Goal: Information Seeking & Learning: Understand process/instructions

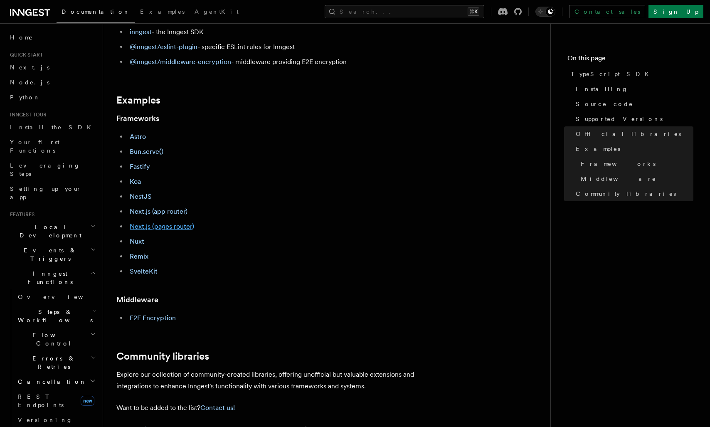
scroll to position [353, 0]
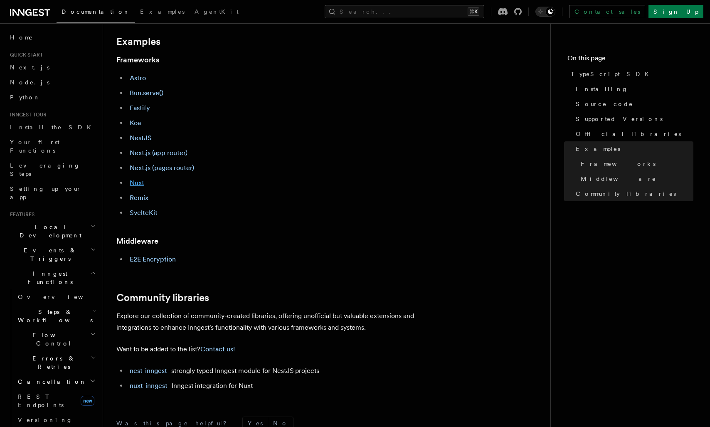
click at [138, 185] on link "Nuxt" at bounding box center [137, 183] width 15 height 8
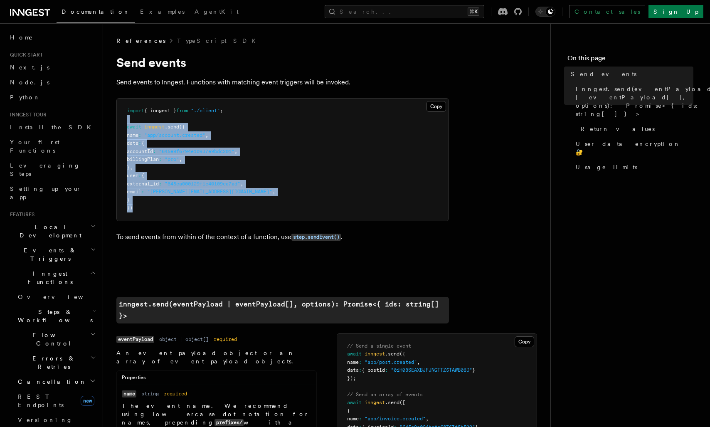
drag, startPoint x: 195, startPoint y: 214, endPoint x: 132, endPoint y: 122, distance: 111.5
click at [132, 122] on pre "import { inngest } from "./client" ; await inngest .send ({ name : "app/account…" at bounding box center [283, 160] width 332 height 122
drag, startPoint x: 132, startPoint y: 122, endPoint x: 192, endPoint y: 212, distance: 108.3
click at [192, 212] on pre "import { inngest } from "./client" ; await inngest .send ({ name : "app/account…" at bounding box center [283, 160] width 332 height 122
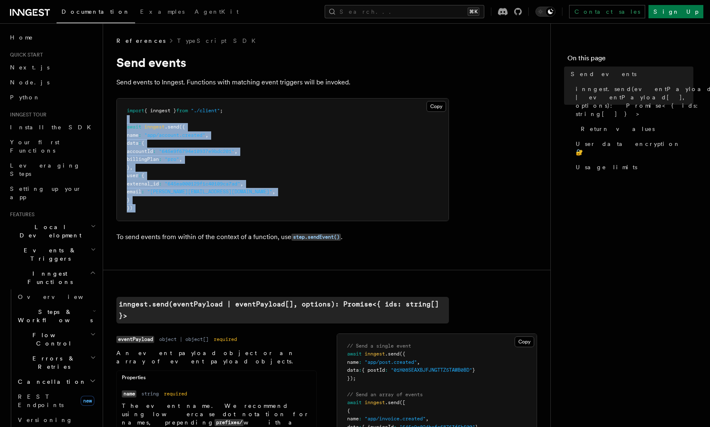
click at [192, 212] on pre "import { inngest } from "./client" ; await inngest .send ({ name : "app/account…" at bounding box center [283, 160] width 332 height 122
drag, startPoint x: 192, startPoint y: 212, endPoint x: 133, endPoint y: 104, distance: 123.5
click at [133, 104] on pre "import { inngest } from "./client" ; await inngest .send ({ name : "app/account…" at bounding box center [283, 160] width 332 height 122
drag, startPoint x: 133, startPoint y: 104, endPoint x: 205, endPoint y: 212, distance: 130.1
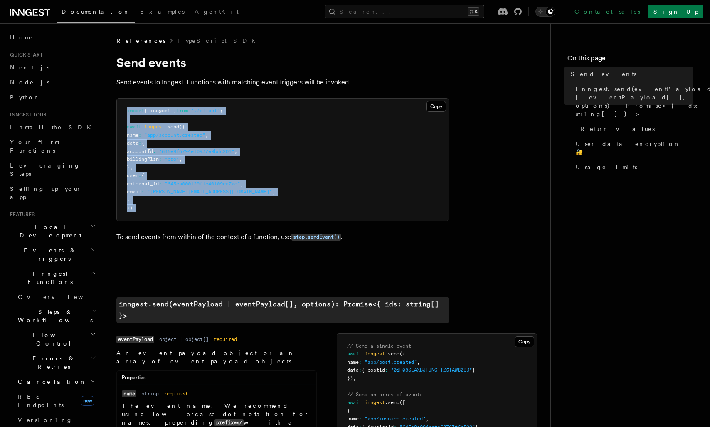
click at [205, 212] on pre "import { inngest } from "./client" ; await inngest .send ({ name : "app/account…" at bounding box center [283, 160] width 332 height 122
drag, startPoint x: 205, startPoint y: 212, endPoint x: 118, endPoint y: 109, distance: 134.5
click at [118, 109] on pre "import { inngest } from "./client" ; await inngest .send ({ name : "app/account…" at bounding box center [283, 160] width 332 height 122
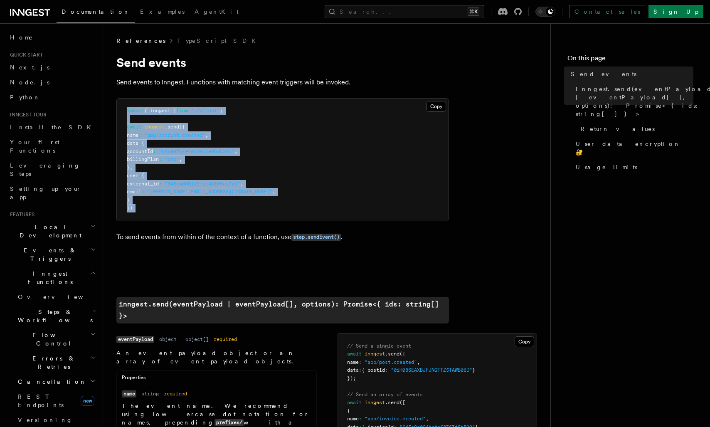
drag, startPoint x: 118, startPoint y: 109, endPoint x: 190, endPoint y: 207, distance: 121.3
click at [190, 207] on pre "import { inngest } from "./client" ; await inngest .send ({ name : "app/account…" at bounding box center [283, 160] width 332 height 122
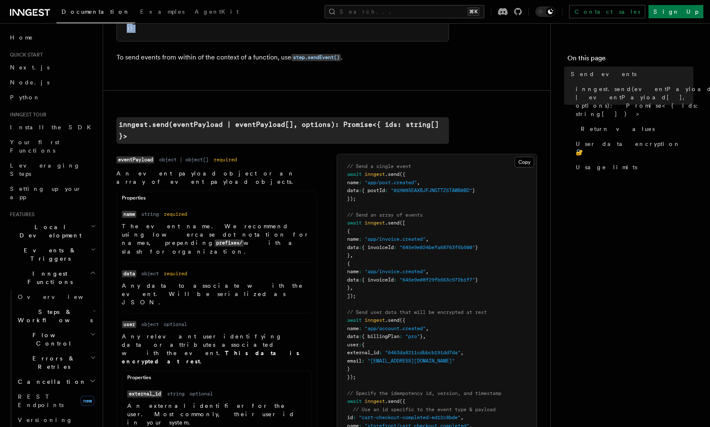
scroll to position [184, 0]
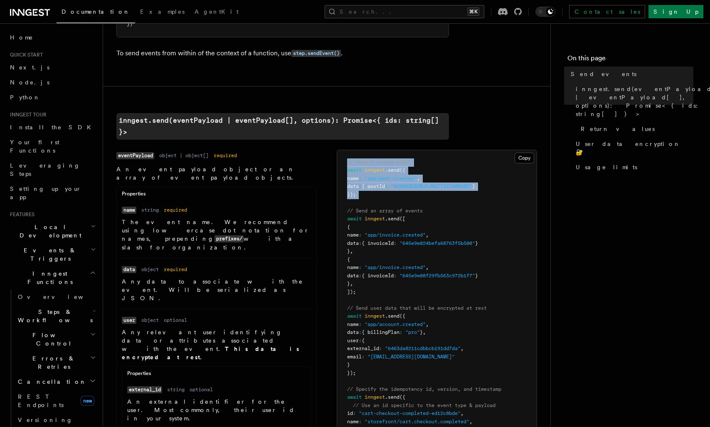
drag, startPoint x: 392, startPoint y: 192, endPoint x: 346, endPoint y: 152, distance: 61.2
click at [346, 152] on pre "// Send a single event await inngest .send ({ name : "app/post.created" , data …" at bounding box center [437, 312] width 200 height 325
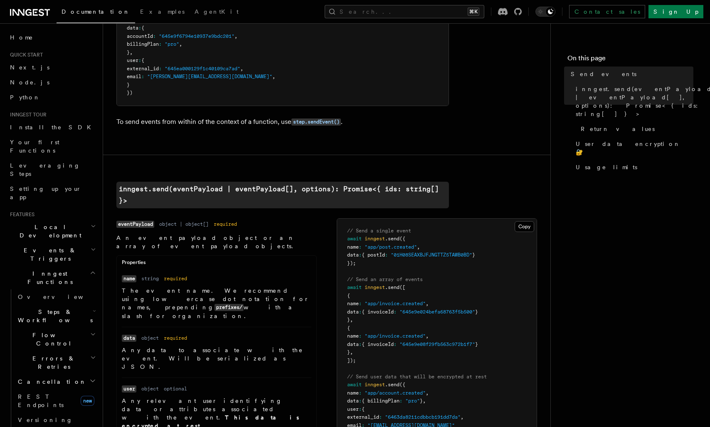
scroll to position [97, 0]
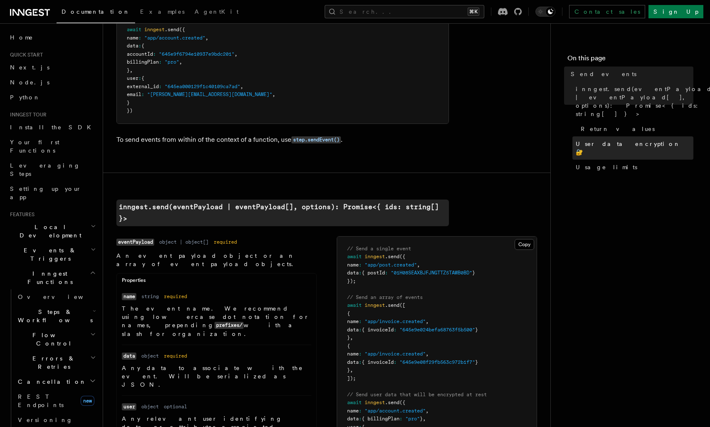
click at [597, 140] on span "User data encryption 🔐" at bounding box center [635, 148] width 118 height 17
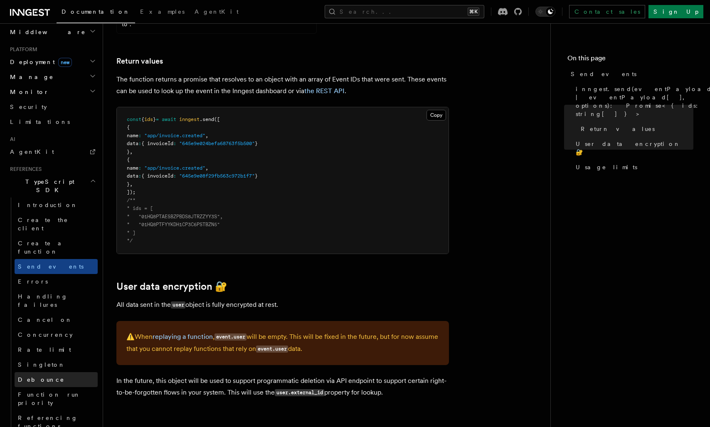
scroll to position [472, 0]
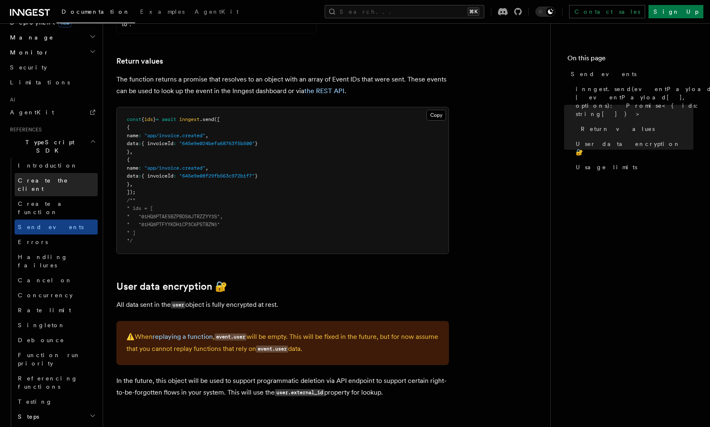
click at [52, 173] on link "Create the client" at bounding box center [56, 184] width 83 height 23
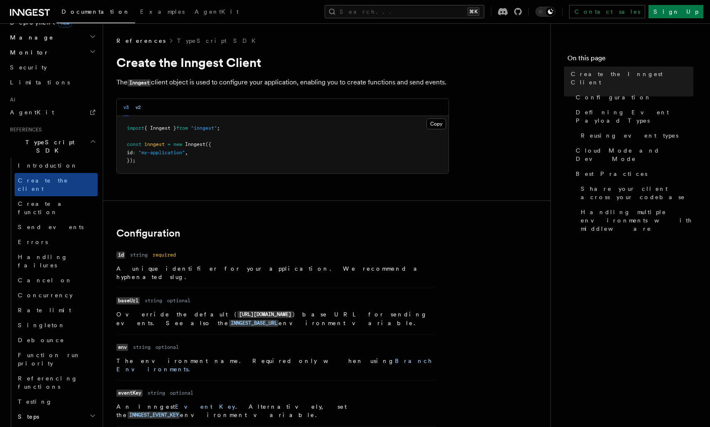
click at [138, 110] on button "v2" at bounding box center [138, 107] width 5 height 17
click at [124, 109] on button "v3" at bounding box center [125, 107] width 5 height 17
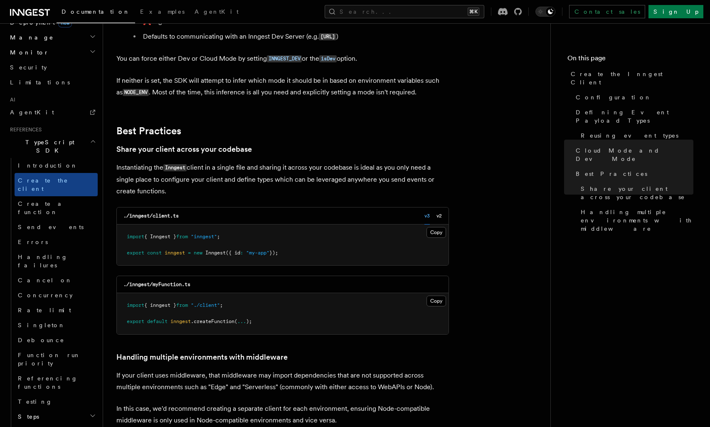
scroll to position [1411, 0]
drag, startPoint x: 151, startPoint y: 88, endPoint x: 217, endPoint y: 123, distance: 73.8
click at [217, 163] on p "Instantiating the Inngest client in a single file and sharing it across your co…" at bounding box center [282, 180] width 333 height 35
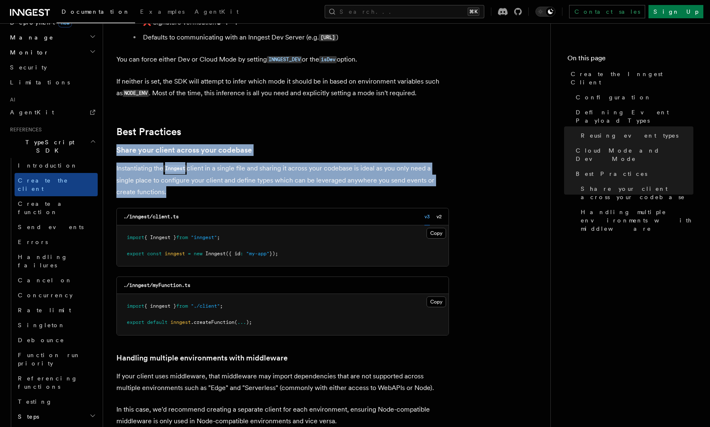
drag, startPoint x: 217, startPoint y: 123, endPoint x: 215, endPoint y: 62, distance: 61.1
click at [215, 126] on h2 "Best Practices" at bounding box center [282, 132] width 333 height 12
drag, startPoint x: 215, startPoint y: 62, endPoint x: 264, endPoint y: 120, distance: 77.0
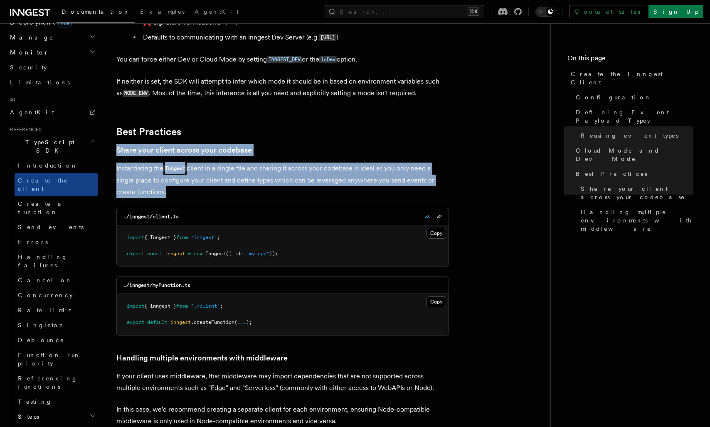
click at [264, 163] on p "Instantiating the Inngest client in a single file and sharing it across your co…" at bounding box center [282, 180] width 333 height 35
drag, startPoint x: 264, startPoint y: 120, endPoint x: 252, endPoint y: 61, distance: 60.8
click at [252, 126] on h2 "Best Practices" at bounding box center [282, 132] width 333 height 12
drag, startPoint x: 252, startPoint y: 61, endPoint x: 261, endPoint y: 114, distance: 54.4
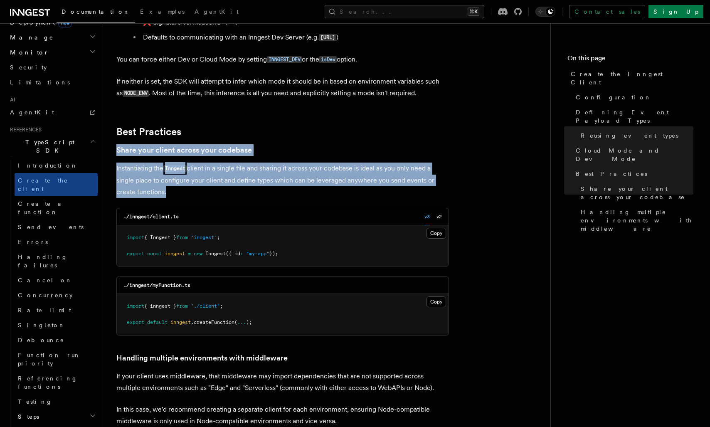
click at [261, 163] on p "Instantiating the Inngest client in a single file and sharing it across your co…" at bounding box center [282, 180] width 333 height 35
drag, startPoint x: 261, startPoint y: 114, endPoint x: 240, endPoint y: 56, distance: 62.1
click at [240, 126] on h2 "Best Practices" at bounding box center [282, 132] width 333 height 12
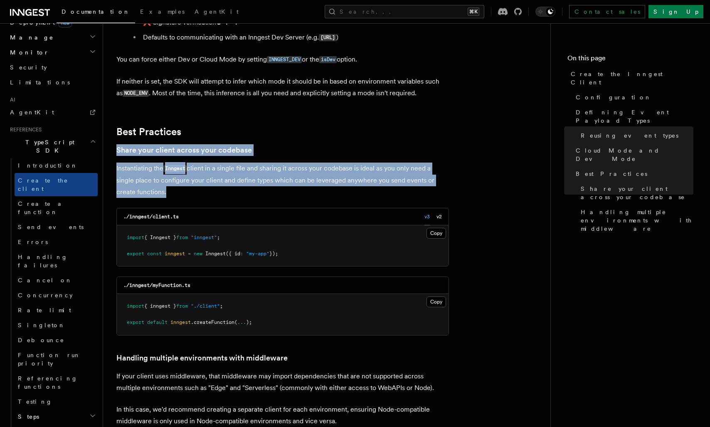
drag, startPoint x: 240, startPoint y: 56, endPoint x: 275, endPoint y: 119, distance: 72.2
click at [275, 163] on p "Instantiating the Inngest client in a single file and sharing it across your co…" at bounding box center [282, 180] width 333 height 35
drag, startPoint x: 275, startPoint y: 119, endPoint x: 247, endPoint y: 70, distance: 56.4
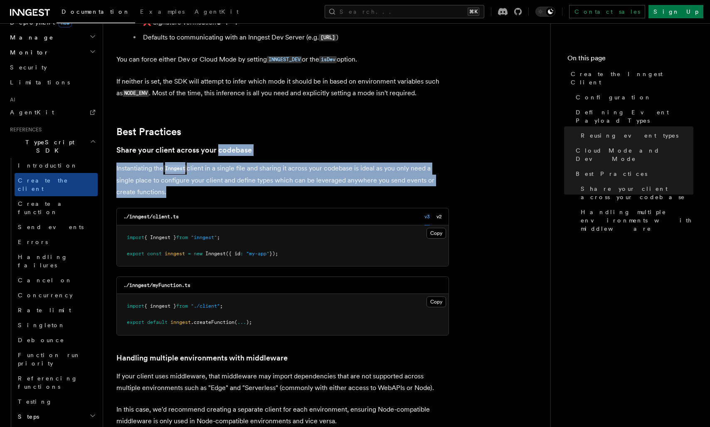
drag, startPoint x: 222, startPoint y: 148, endPoint x: 304, endPoint y: 182, distance: 88.9
click at [304, 208] on div "./inngest/client.ts v3 v2 Copy Copied import { Inngest } from "inngest" ; expor…" at bounding box center [282, 237] width 333 height 59
click at [303, 225] on pre "import { Inngest } from "inngest" ; export const inngest = new Inngest ({ id : …" at bounding box center [283, 245] width 332 height 41
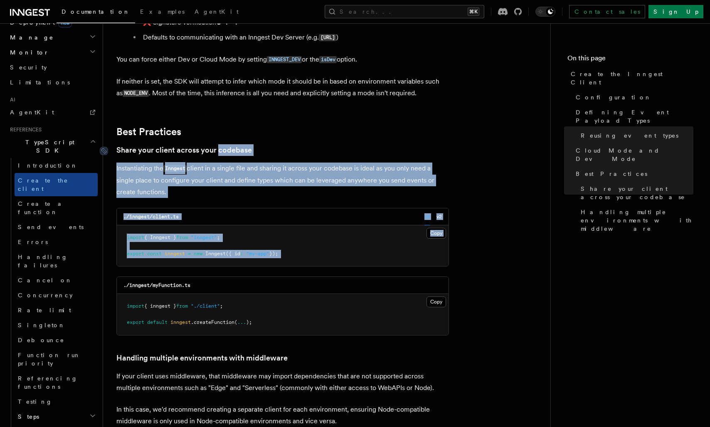
drag, startPoint x: 303, startPoint y: 182, endPoint x: 237, endPoint y: 76, distance: 125.0
click at [237, 144] on link "Share your client across your codebase" at bounding box center [184, 150] width 136 height 12
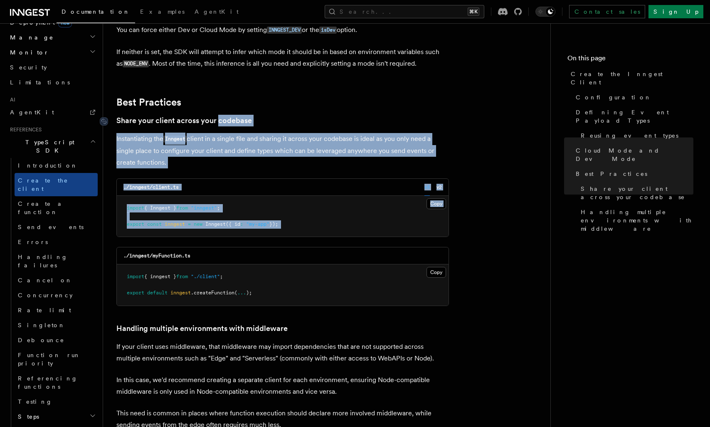
scroll to position [1441, 0]
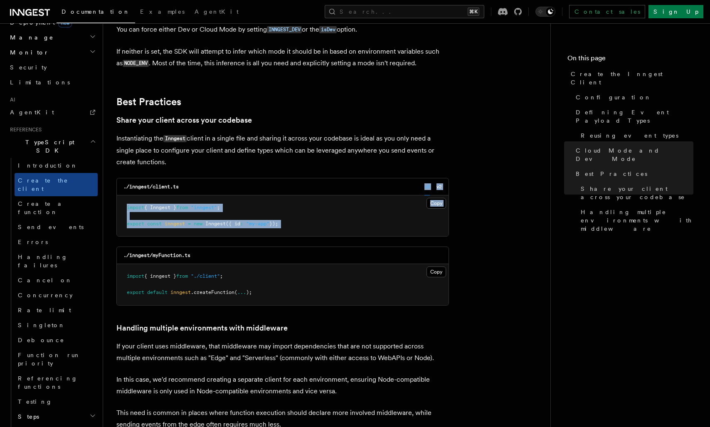
drag, startPoint x: 237, startPoint y: 76, endPoint x: 257, endPoint y: 109, distance: 38.8
click at [257, 178] on div "./inngest/client.ts v3 v2" at bounding box center [283, 186] width 332 height 17
drag, startPoint x: 211, startPoint y: 97, endPoint x: 310, endPoint y: 157, distance: 115.4
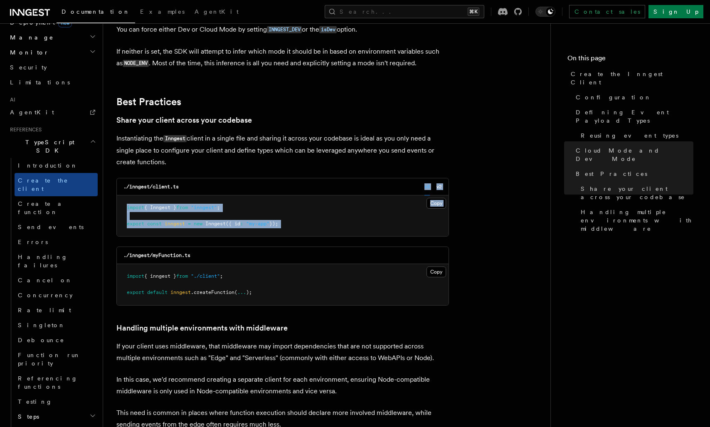
click at [310, 195] on pre "import { Inngest } from "inngest" ; export const inngest = new Inngest ({ id : …" at bounding box center [283, 215] width 332 height 41
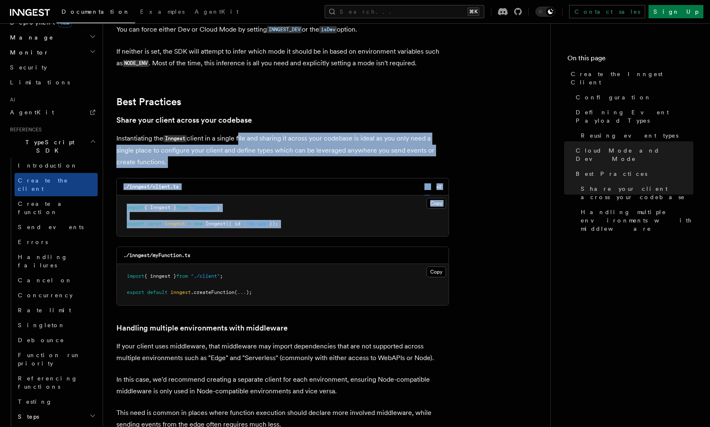
drag, startPoint x: 310, startPoint y: 157, endPoint x: 244, endPoint y: 60, distance: 117.0
click at [244, 133] on p "Instantiating the Inngest client in a single file and sharing it across your co…" at bounding box center [282, 150] width 333 height 35
drag, startPoint x: 244, startPoint y: 60, endPoint x: 308, endPoint y: 174, distance: 130.8
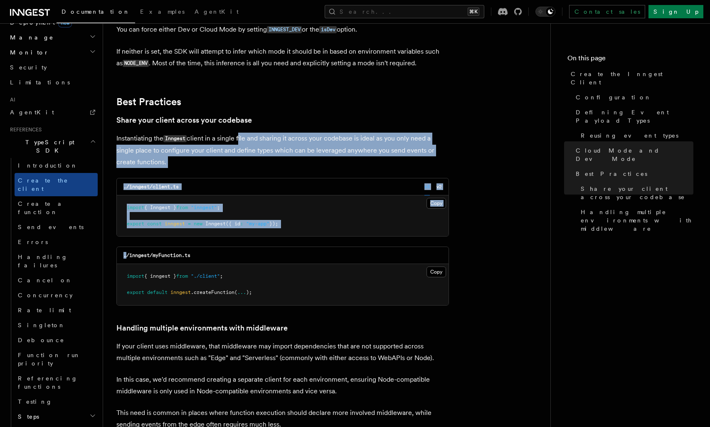
click at [308, 247] on div "./inngest/myFunction.ts" at bounding box center [283, 255] width 332 height 17
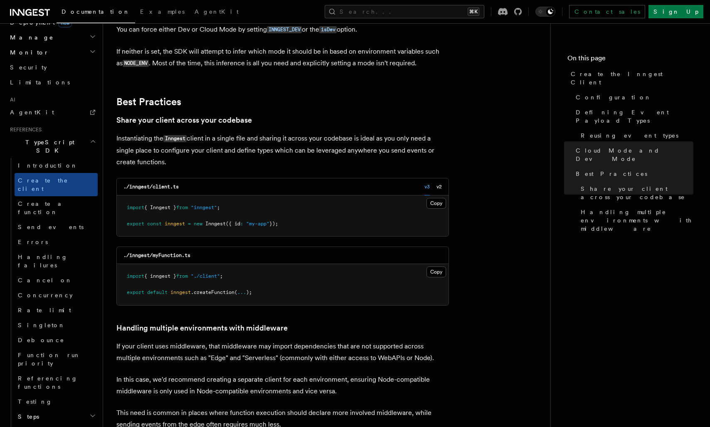
drag, startPoint x: 302, startPoint y: 155, endPoint x: 273, endPoint y: 72, distance: 87.5
click at [273, 133] on p "Instantiating the Inngest client in a single file and sharing it across your co…" at bounding box center [282, 150] width 333 height 35
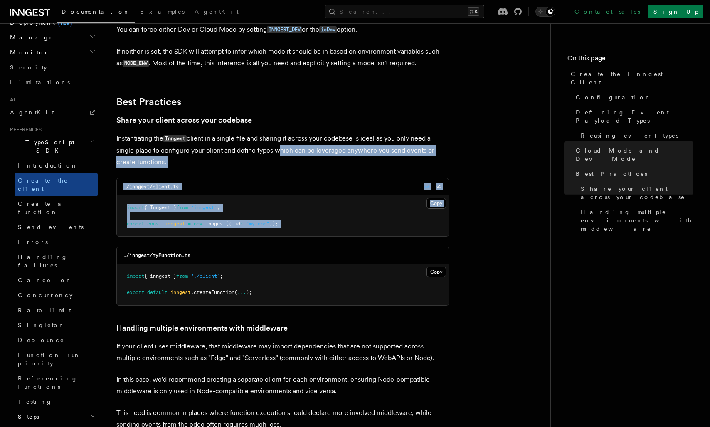
drag, startPoint x: 273, startPoint y: 72, endPoint x: 290, endPoint y: 162, distance: 91.4
click at [290, 178] on div "./inngest/client.ts v3 v2 Copy Copied import { Inngest } from "inngest" ; expor…" at bounding box center [282, 207] width 333 height 59
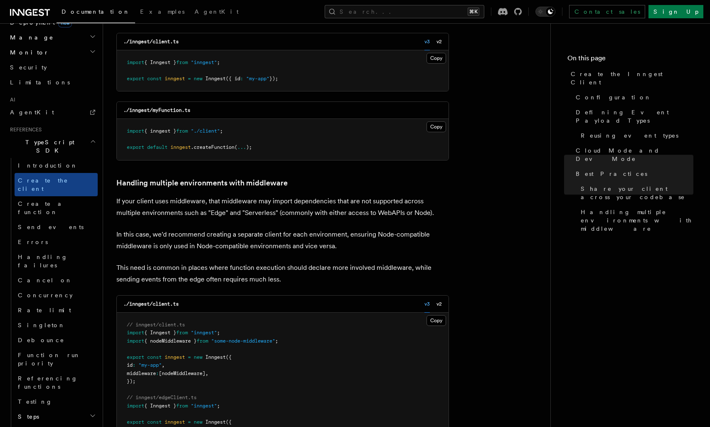
scroll to position [1593, 0]
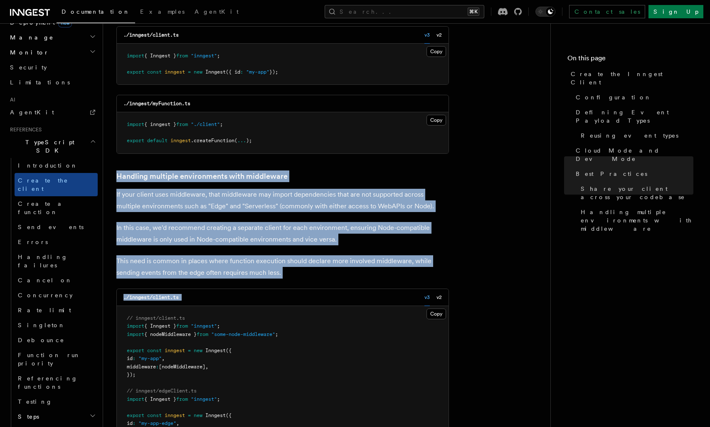
drag, startPoint x: 174, startPoint y: 88, endPoint x: 344, endPoint y: 209, distance: 209.0
drag, startPoint x: 341, startPoint y: 203, endPoint x: 304, endPoint y: 91, distance: 118.2
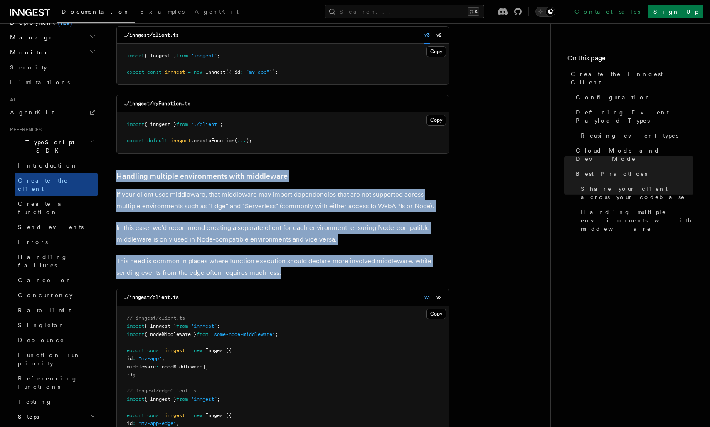
drag, startPoint x: 304, startPoint y: 91, endPoint x: 348, endPoint y: 200, distance: 117.6
click at [348, 255] on p "This need is common in places where function execution should declare more invo…" at bounding box center [282, 266] width 333 height 23
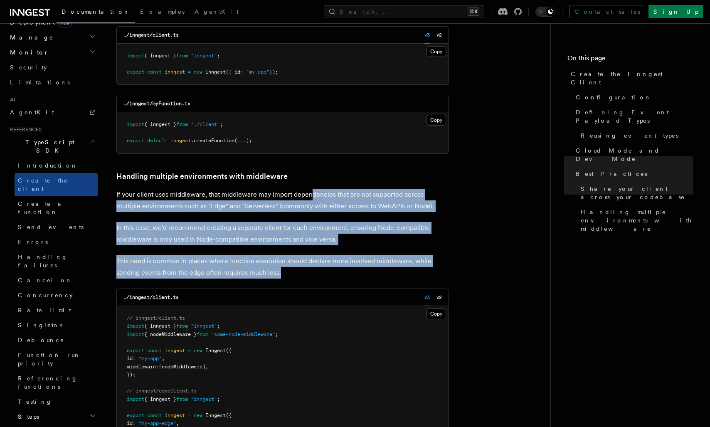
drag, startPoint x: 348, startPoint y: 200, endPoint x: 311, endPoint y: 114, distance: 93.7
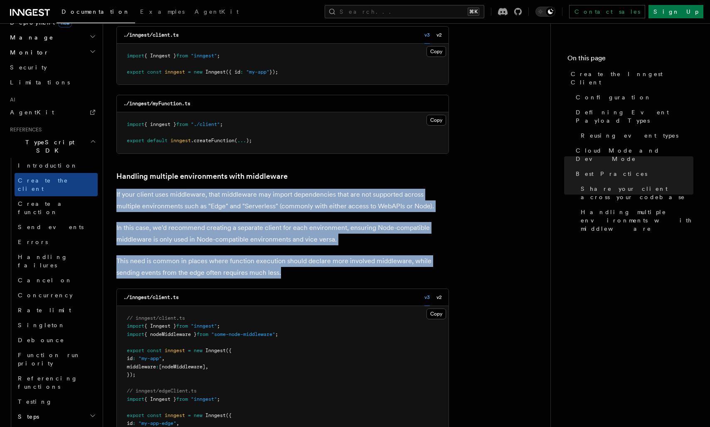
drag, startPoint x: 300, startPoint y: 104, endPoint x: 338, endPoint y: 200, distance: 103.6
click at [337, 255] on p "This need is common in places where function execution should declare more invo…" at bounding box center [282, 266] width 333 height 23
drag, startPoint x: 337, startPoint y: 199, endPoint x: 311, endPoint y: 107, distance: 95.9
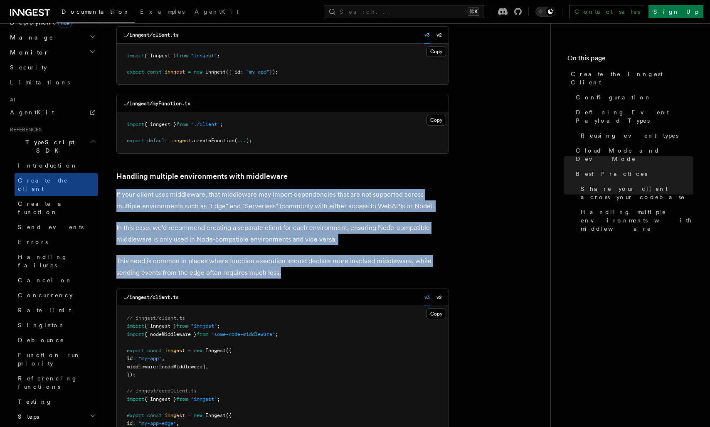
click at [311, 170] on h3 "Handling multiple environments with middleware" at bounding box center [282, 176] width 333 height 12
drag, startPoint x: 311, startPoint y: 107, endPoint x: 344, endPoint y: 197, distance: 95.6
click at [344, 255] on p "This need is common in places where function execution should declare more invo…" at bounding box center [282, 266] width 333 height 23
drag, startPoint x: 344, startPoint y: 197, endPoint x: 331, endPoint y: 110, distance: 87.5
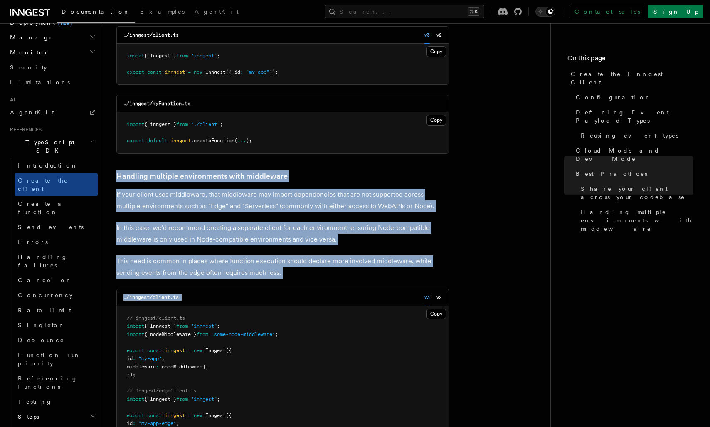
drag, startPoint x: 257, startPoint y: 94, endPoint x: 345, endPoint y: 203, distance: 140.8
click at [341, 255] on p "This need is common in places where function execution should declare more invo…" at bounding box center [282, 266] width 333 height 23
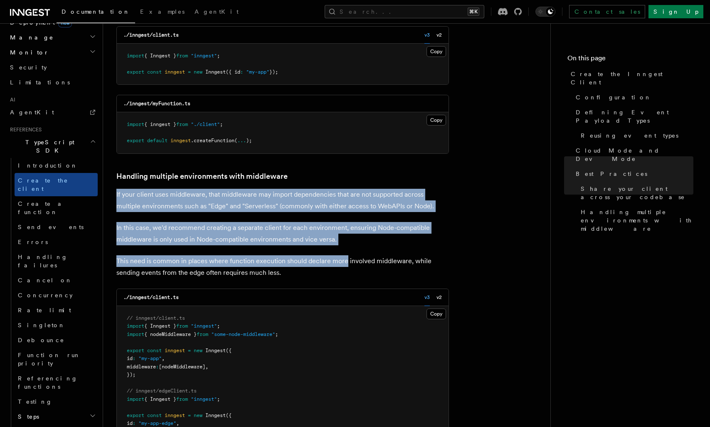
drag, startPoint x: 341, startPoint y: 192, endPoint x: 333, endPoint y: 111, distance: 82.3
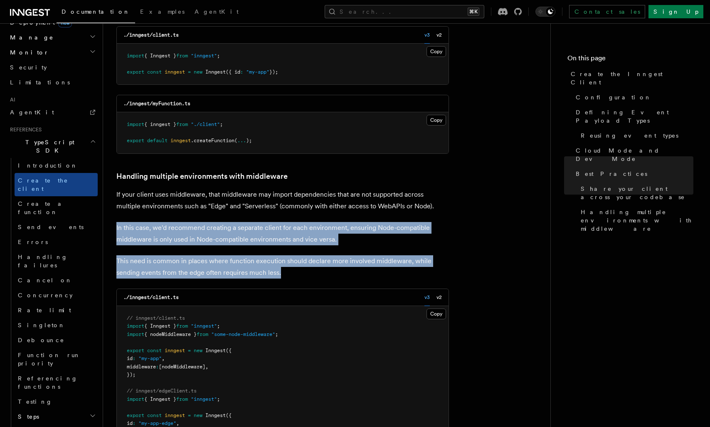
drag, startPoint x: 163, startPoint y: 146, endPoint x: 293, endPoint y: 198, distance: 140.5
click at [294, 255] on p "This need is common in places where function execution should declare more invo…" at bounding box center [282, 266] width 333 height 23
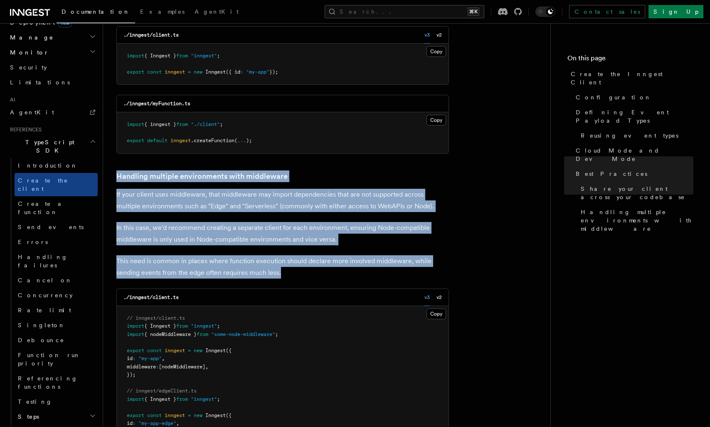
drag, startPoint x: 294, startPoint y: 197, endPoint x: 245, endPoint y: 93, distance: 115.3
drag, startPoint x: 245, startPoint y: 93, endPoint x: 287, endPoint y: 197, distance: 111.9
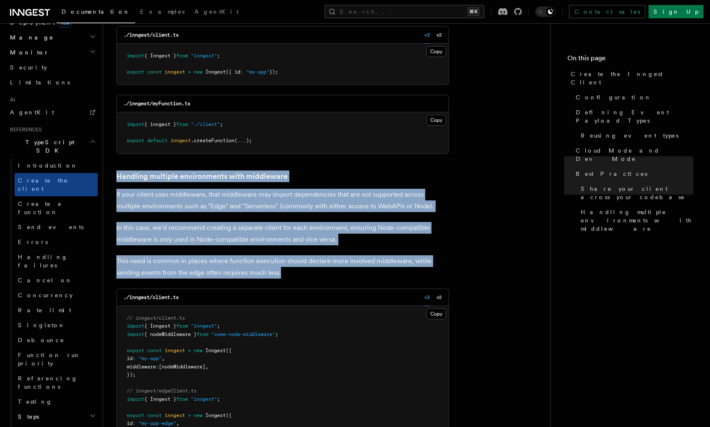
click at [287, 255] on p "This need is common in places where function execution should declare more invo…" at bounding box center [282, 266] width 333 height 23
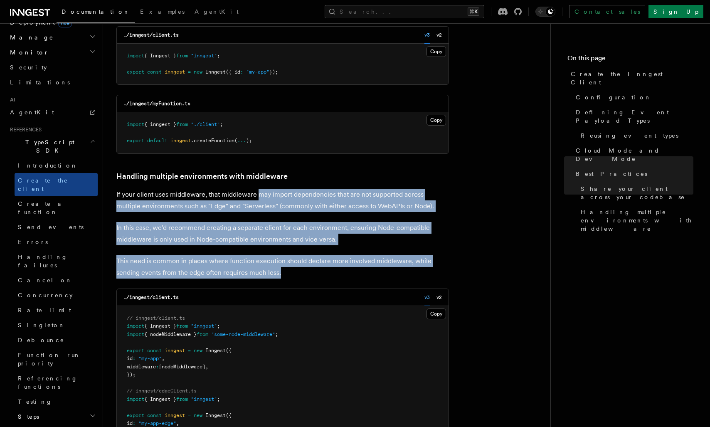
drag, startPoint x: 287, startPoint y: 197, endPoint x: 257, endPoint y: 113, distance: 88.2
click at [294, 255] on p "This need is common in places where function execution should declare more invo…" at bounding box center [282, 266] width 333 height 23
drag
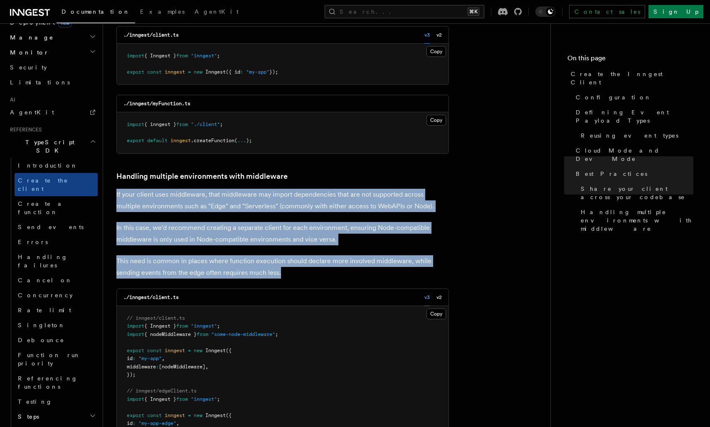
click at [303, 255] on p "This need is common in places where function execution should declare more invo…" at bounding box center [282, 266] width 333 height 23
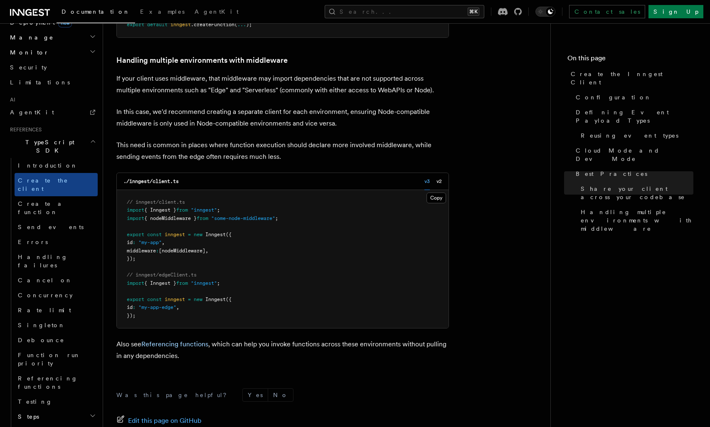
scroll to position [1712, 0]
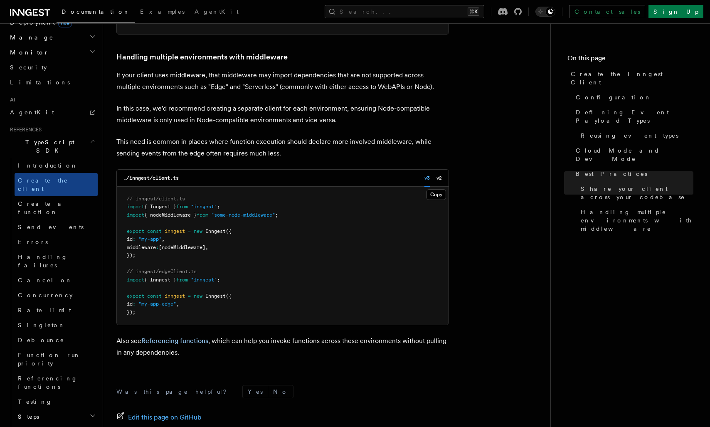
click at [180, 337] on link "Referencing functions" at bounding box center [174, 341] width 67 height 8
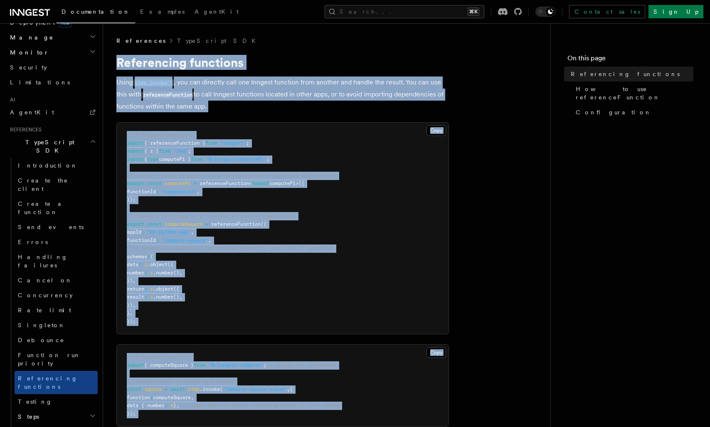
click at [237, 149] on pre "// @/inngest/compute.ts import { referenceFunction } from "inngest" ; import { …" at bounding box center [283, 228] width 332 height 211
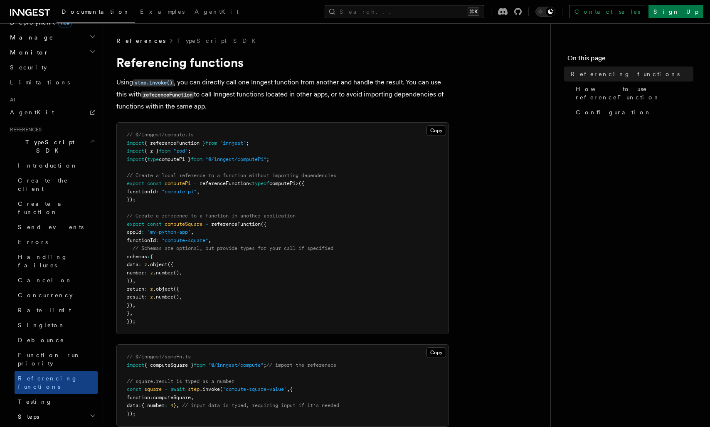
scroll to position [524, 0]
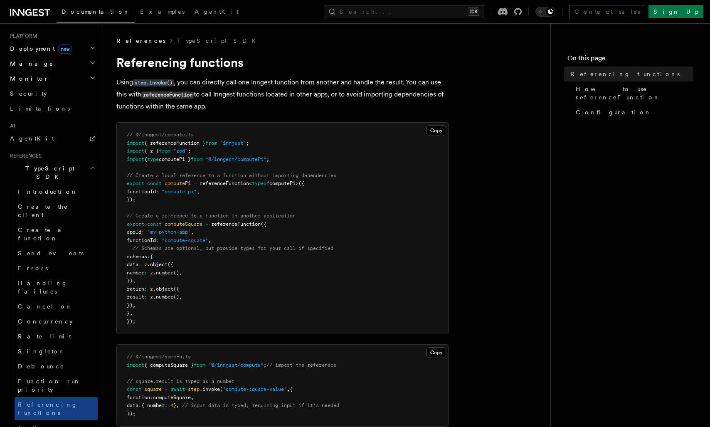
scroll to position [426, 0]
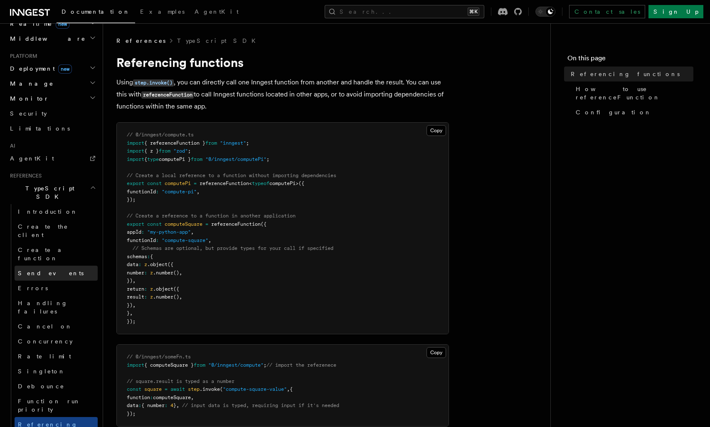
click at [46, 270] on span "Send events" at bounding box center [51, 273] width 66 height 7
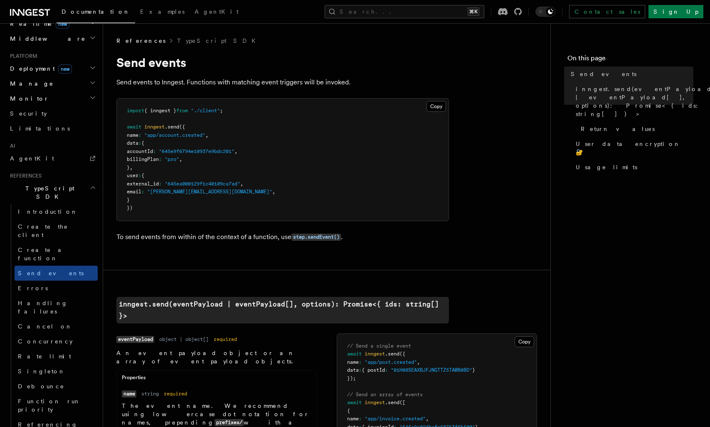
click at [46, 181] on h2 "TypeScript SDK" at bounding box center [52, 192] width 91 height 23
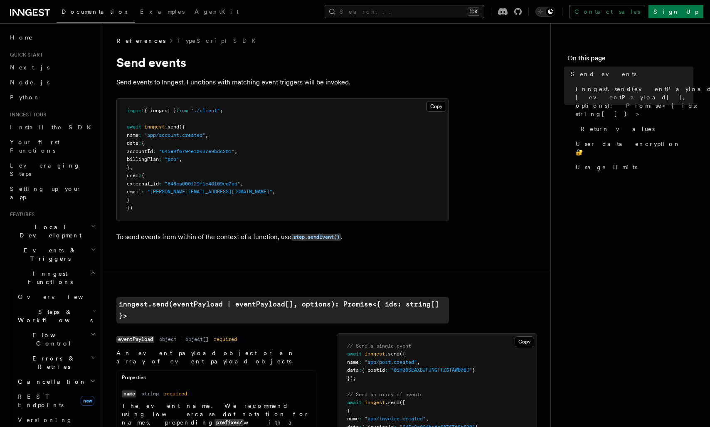
click at [53, 246] on span "Events & Triggers" at bounding box center [49, 254] width 84 height 17
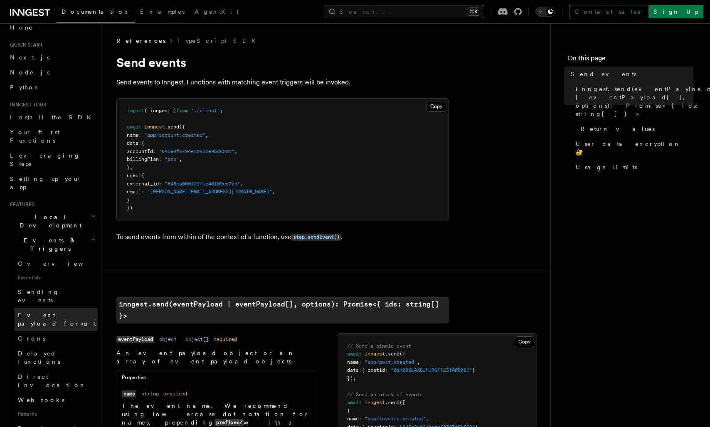
scroll to position [11, 0]
click at [53, 284] on link "Sending events" at bounding box center [56, 295] width 83 height 23
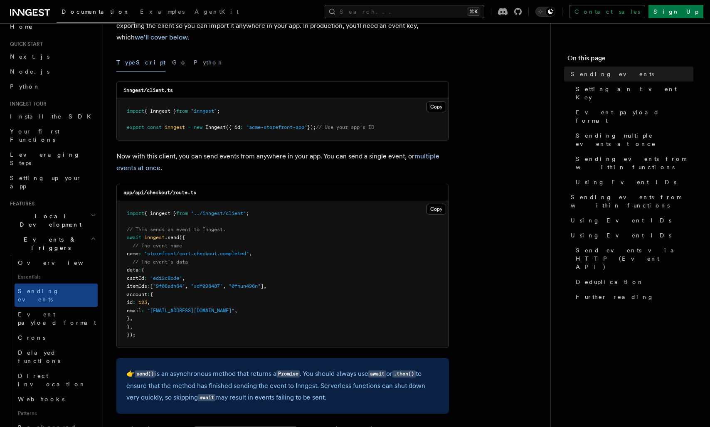
scroll to position [95, 0]
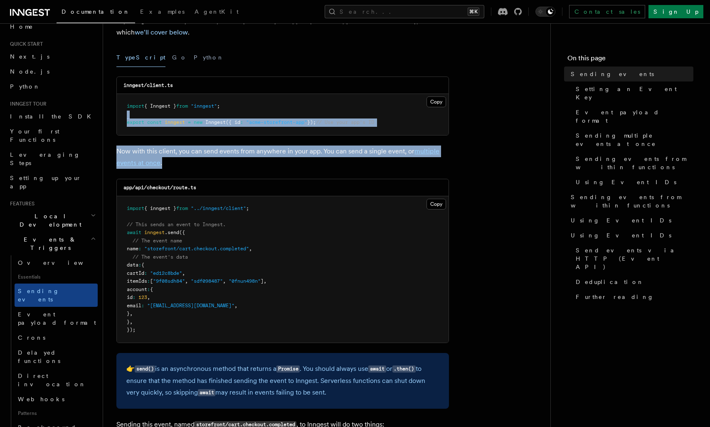
drag, startPoint x: 162, startPoint y: 112, endPoint x: 290, endPoint y: 173, distance: 142.3
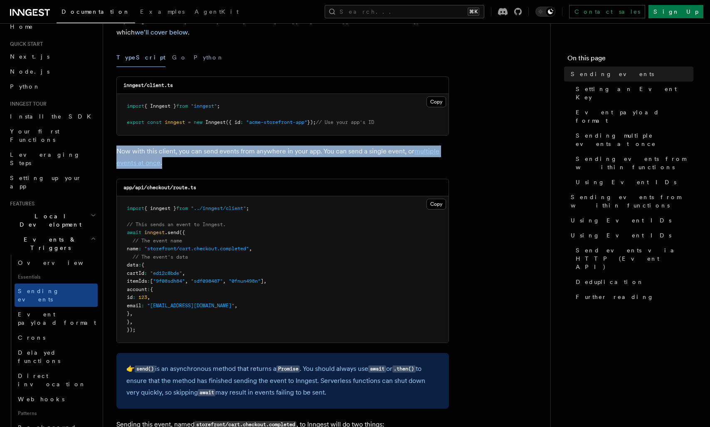
drag, startPoint x: 245, startPoint y: 169, endPoint x: 187, endPoint y: 140, distance: 64.5
drag, startPoint x: 187, startPoint y: 140, endPoint x: 303, endPoint y: 173, distance: 121.1
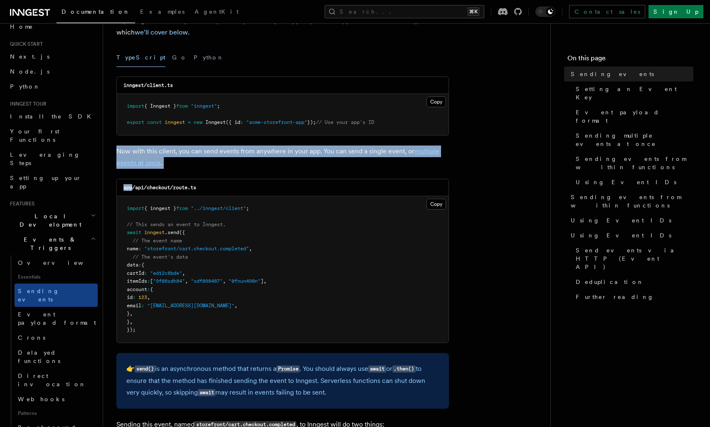
drag, startPoint x: 352, startPoint y: 174, endPoint x: 153, endPoint y: 140, distance: 201.1
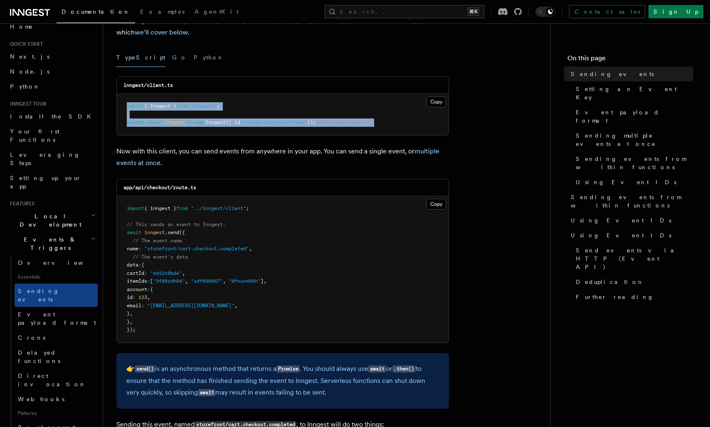
drag, startPoint x: 210, startPoint y: 131, endPoint x: 108, endPoint y: 102, distance: 106.3
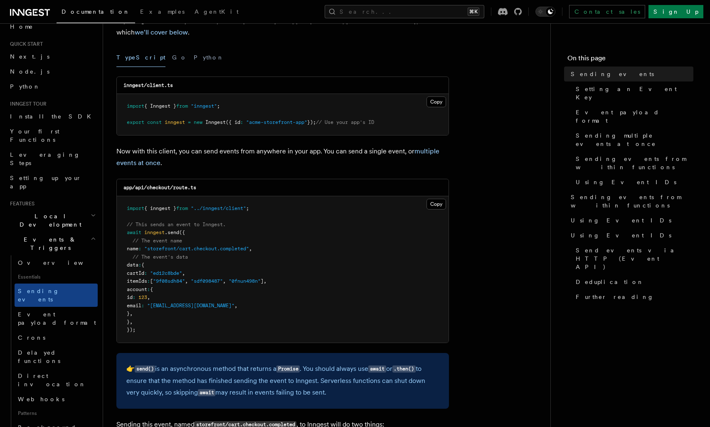
click at [239, 186] on div "app/api/checkout/route.ts" at bounding box center [283, 187] width 332 height 17
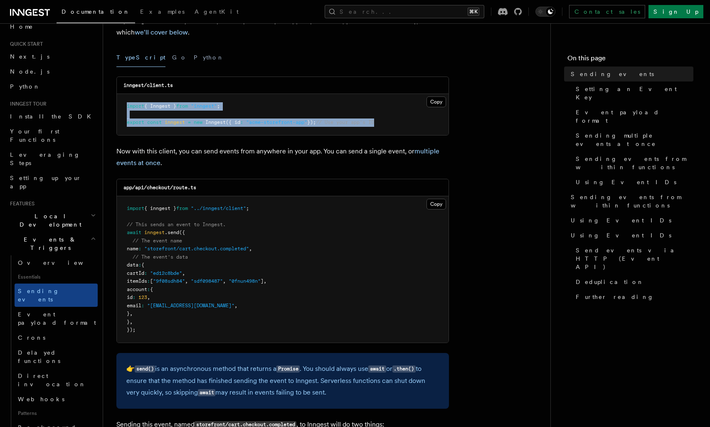
drag, startPoint x: 407, startPoint y: 133, endPoint x: 125, endPoint y: 102, distance: 284.3
click at [125, 102] on pre "import { Inngest } from "inngest" ; export const inngest = new Inngest ({ id : …" at bounding box center [283, 114] width 332 height 41
drag, startPoint x: 125, startPoint y: 102, endPoint x: 395, endPoint y: 125, distance: 271.2
click at [395, 125] on pre "import { Inngest } from "inngest" ; export const inngest = new Inngest ({ id : …" at bounding box center [283, 114] width 332 height 41
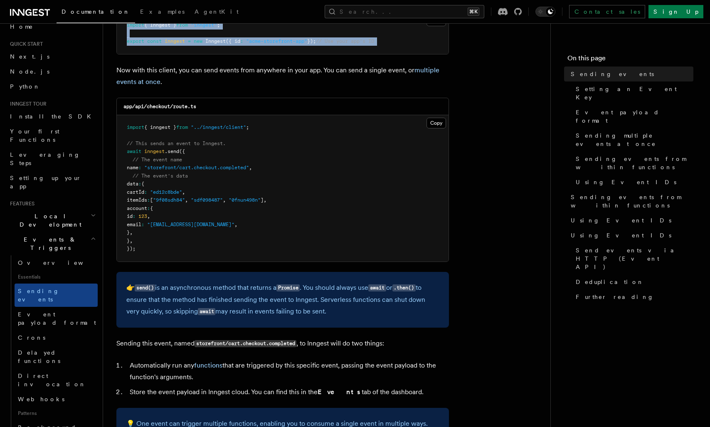
scroll to position [178, 0]
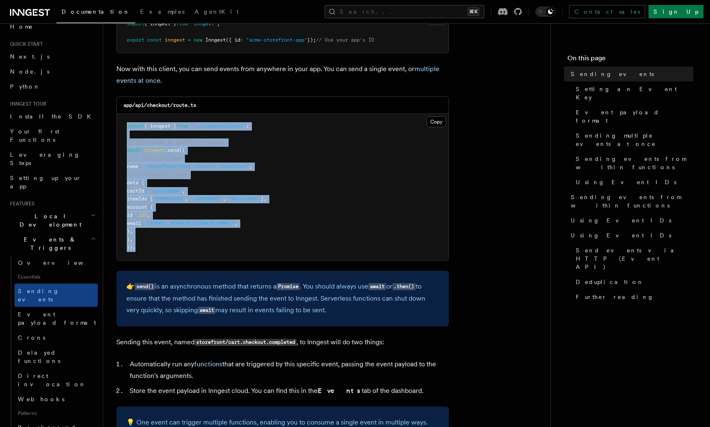
drag, startPoint x: 171, startPoint y: 253, endPoint x: 127, endPoint y: 123, distance: 136.7
click at [127, 123] on pre "import { inngest } from "../inngest/client" ; // This sends an event to Inngest…" at bounding box center [283, 187] width 332 height 146
click at [127, 123] on span "import" at bounding box center [135, 126] width 17 height 6
drag, startPoint x: 127, startPoint y: 123, endPoint x: 229, endPoint y: 260, distance: 170.5
click at [229, 260] on pre "import { inngest } from "../inngest/client" ; // This sends an event to Inngest…" at bounding box center [283, 187] width 332 height 146
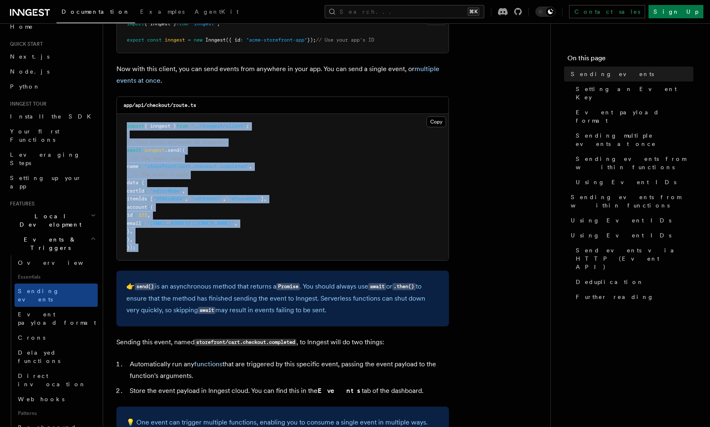
click at [229, 260] on pre "import { inngest } from "../inngest/client" ; // This sends an event to Inngest…" at bounding box center [283, 187] width 332 height 146
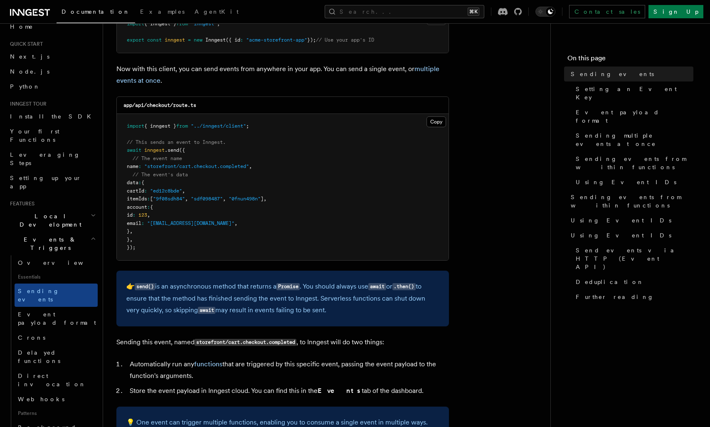
drag, startPoint x: 214, startPoint y: 253, endPoint x: 214, endPoint y: 245, distance: 7.9
click at [214, 245] on pre "import { inngest } from "../inngest/client" ; // This sends an event to Inngest…" at bounding box center [283, 187] width 332 height 146
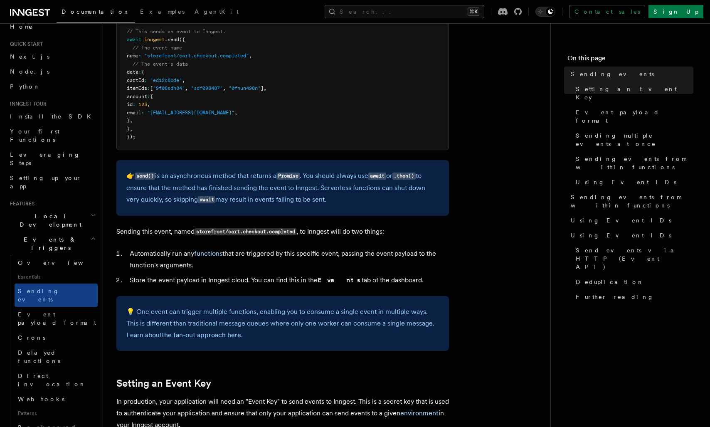
scroll to position [291, 0]
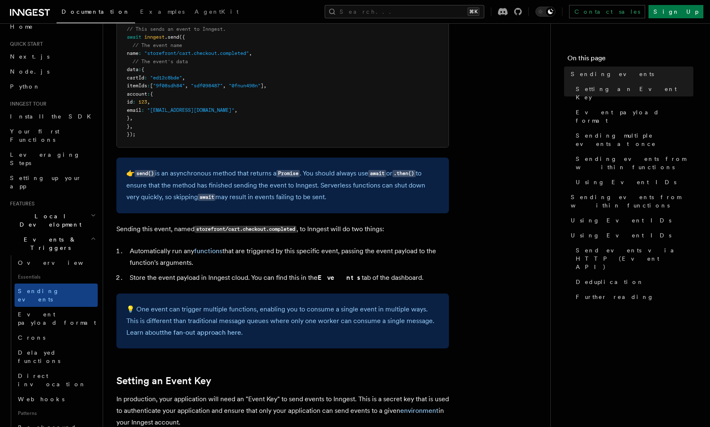
drag, startPoint x: 187, startPoint y: 165, endPoint x: 353, endPoint y: 205, distance: 170.7
click at [353, 205] on div "👉 send() is an asynchronous method that returns a Promise . You should always u…" at bounding box center [282, 186] width 333 height 56
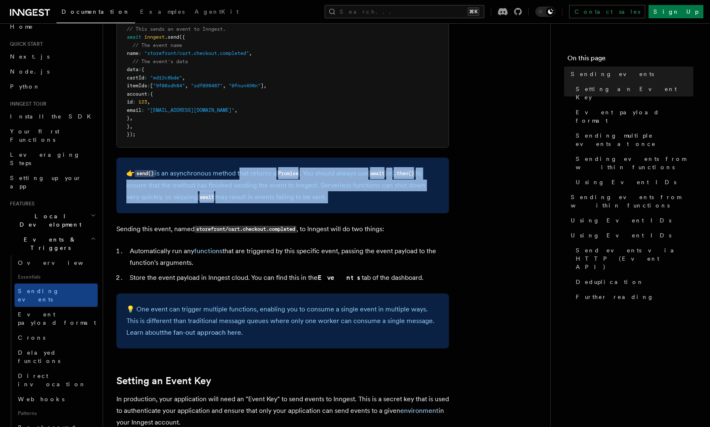
drag, startPoint x: 353, startPoint y: 205, endPoint x: 245, endPoint y: 168, distance: 114.4
click at [245, 168] on div "👉 send() is an asynchronous method that returns a Promise . You should always u…" at bounding box center [282, 186] width 333 height 56
drag, startPoint x: 213, startPoint y: 162, endPoint x: 334, endPoint y: 200, distance: 126.8
click at [334, 200] on div "👉 send() is an asynchronous method that returns a Promise . You should always u…" at bounding box center [282, 186] width 333 height 56
click at [334, 200] on p "👉 send() is an asynchronous method that returns a Promise . You should always u…" at bounding box center [282, 186] width 313 height 36
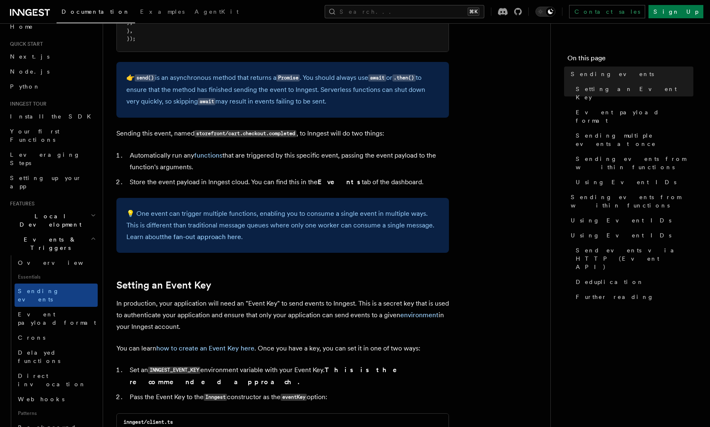
scroll to position [403, 0]
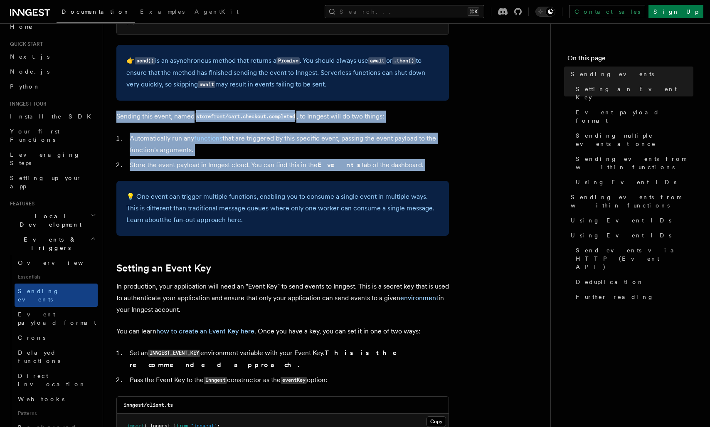
drag, startPoint x: 148, startPoint y: 106, endPoint x: 453, endPoint y: 182, distance: 314.5
drag, startPoint x: 453, startPoint y: 182, endPoint x: 205, endPoint y: 109, distance: 258.5
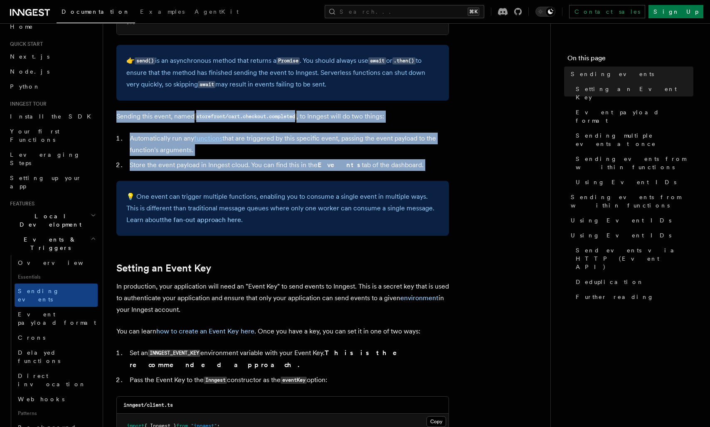
drag, startPoint x: 205, startPoint y: 109, endPoint x: 437, endPoint y: 174, distance: 240.6
click at [434, 168] on li "Store the event payload in Inngest cloud. You can find this in the Events tab o…" at bounding box center [288, 165] width 322 height 12
drag, startPoint x: 434, startPoint y: 168, endPoint x: 320, endPoint y: 107, distance: 130.0
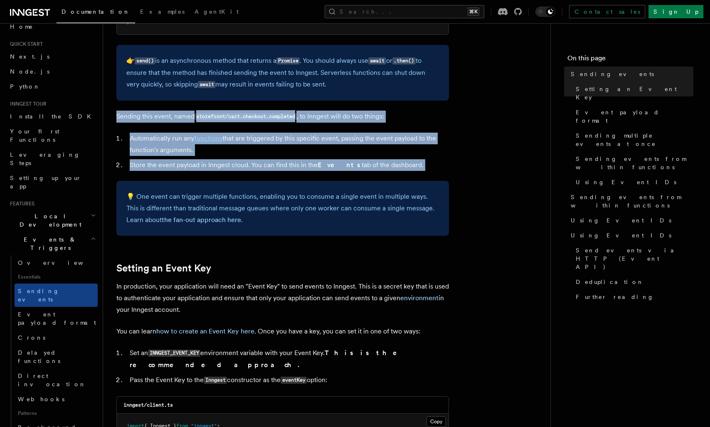
drag, startPoint x: 320, startPoint y: 107, endPoint x: 425, endPoint y: 168, distance: 121.8
click at [425, 168] on li "Store the event payload in Inngest cloud. You can find this in the Events tab o…" at bounding box center [288, 165] width 322 height 12
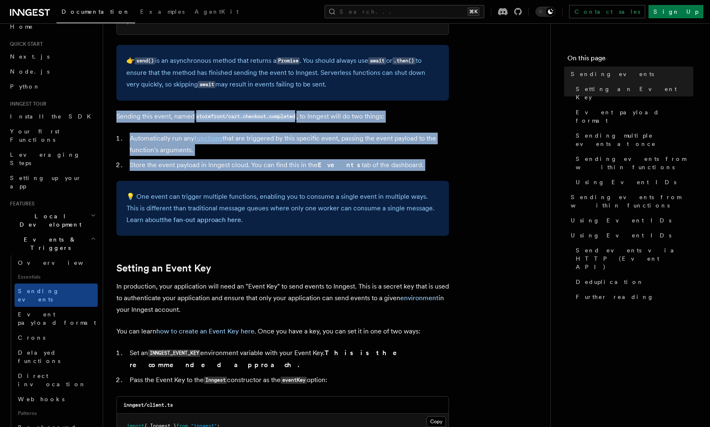
drag, startPoint x: 425, startPoint y: 168, endPoint x: 340, endPoint y: 99, distance: 109.7
click at [340, 99] on div "👉 send() is an asynchronous method that returns a Promise . You should always u…" at bounding box center [282, 73] width 333 height 56
drag, startPoint x: 340, startPoint y: 99, endPoint x: 432, endPoint y: 168, distance: 114.6
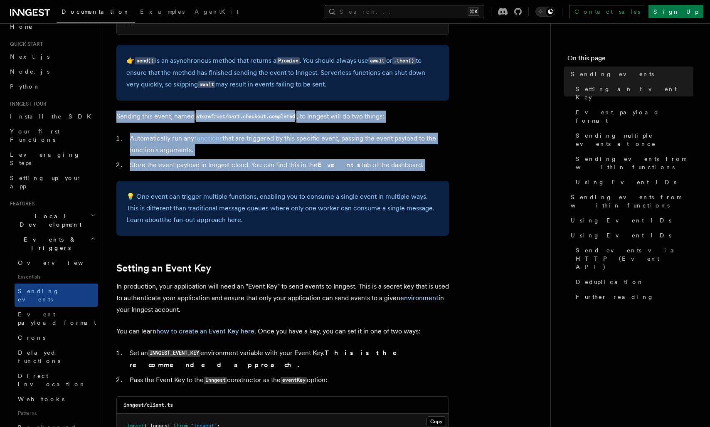
click at [432, 168] on li "Store the event payload in Inngest cloud. You can find this in the Events tab o…" at bounding box center [288, 165] width 322 height 12
drag, startPoint x: 432, startPoint y: 168, endPoint x: 133, endPoint y: 109, distance: 304.4
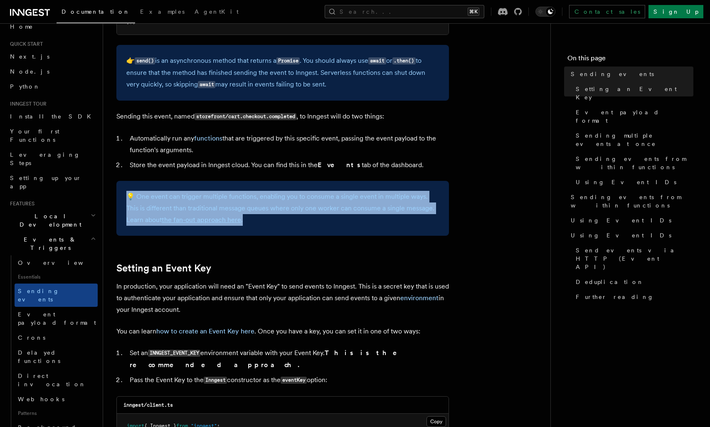
drag, startPoint x: 250, startPoint y: 223, endPoint x: 198, endPoint y: 179, distance: 68.1
drag, startPoint x: 198, startPoint y: 179, endPoint x: 271, endPoint y: 223, distance: 85.1
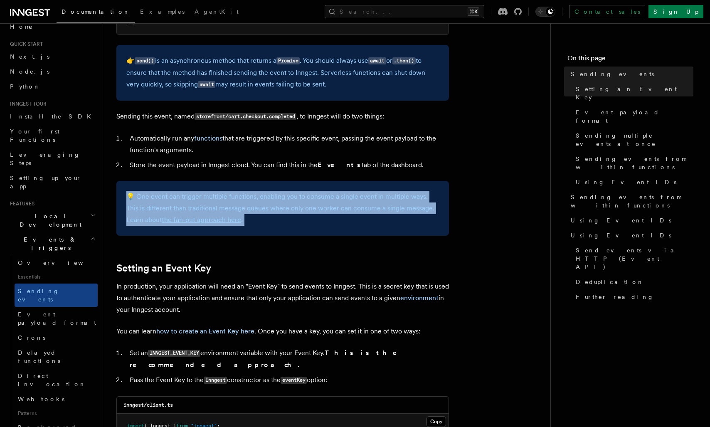
click at [271, 223] on p "💡 One event can trigger multiple functions, enabling you to consume a single ev…" at bounding box center [282, 208] width 313 height 35
drag, startPoint x: 271, startPoint y: 223, endPoint x: 218, endPoint y: 175, distance: 71.2
click at [205, 190] on div "💡 One event can trigger multiple functions, enabling you to consume a single ev…" at bounding box center [282, 208] width 333 height 55
drag, startPoint x: 192, startPoint y: 185, endPoint x: 289, endPoint y: 249, distance: 116.1
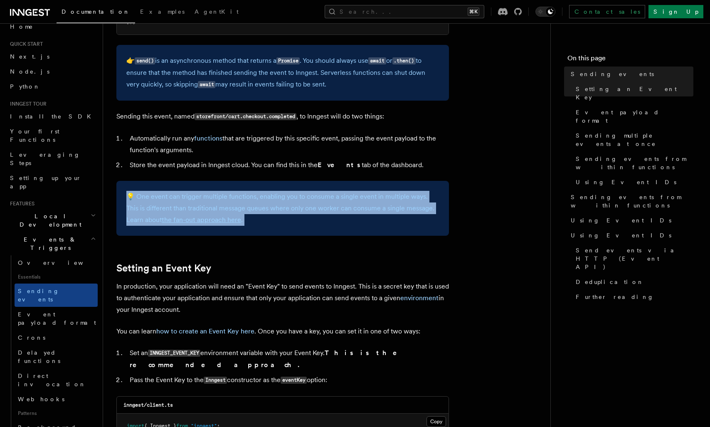
drag, startPoint x: 293, startPoint y: 222, endPoint x: 269, endPoint y: 186, distance: 43.8
click at [269, 186] on div "💡 One event can trigger multiple functions, enabling you to consume a single ev…" at bounding box center [282, 208] width 333 height 55
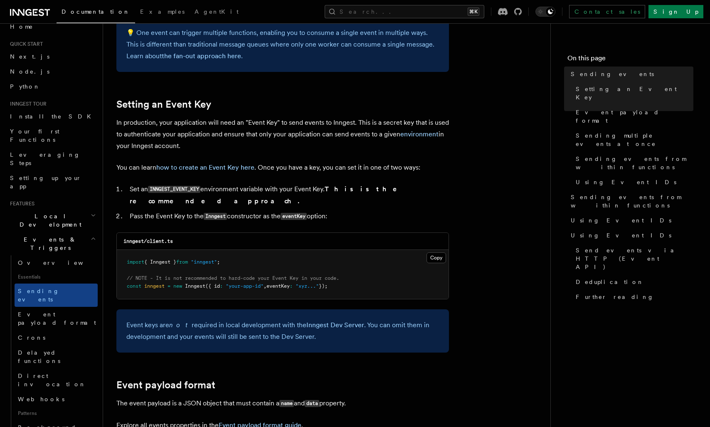
scroll to position [572, 0]
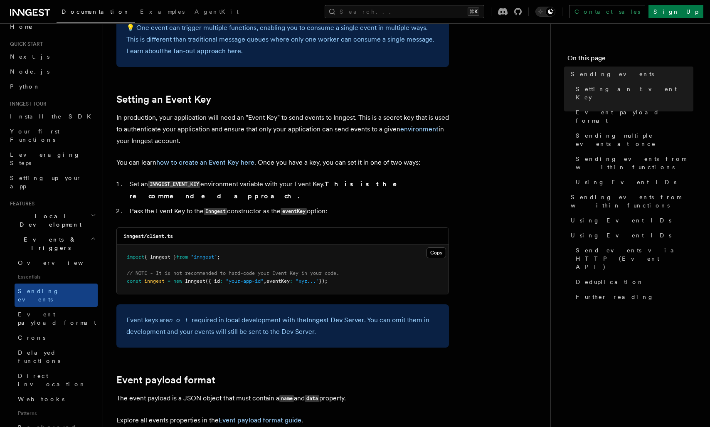
drag, startPoint x: 227, startPoint y: 110, endPoint x: 258, endPoint y: 142, distance: 43.8
click at [258, 142] on p "In production, your application will need an "Event Key" to send events to Inng…" at bounding box center [282, 129] width 333 height 35
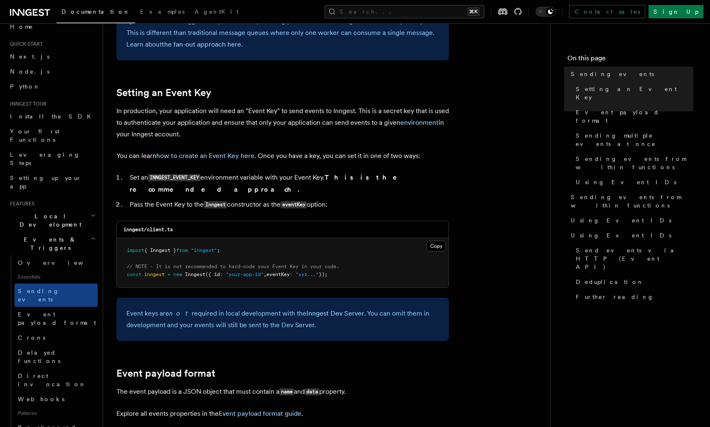
scroll to position [580, 0]
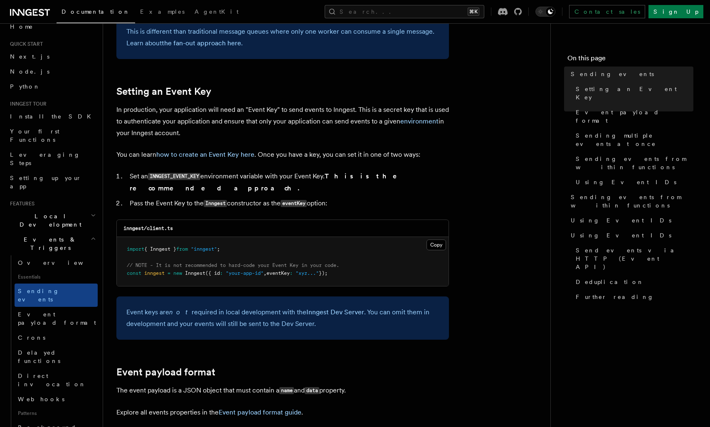
drag, startPoint x: 370, startPoint y: 269, endPoint x: 318, endPoint y: 225, distance: 68.4
click at [318, 225] on div "inngest/client.ts Copy Copied import { Inngest } from "inngest" ; // NOTE - It …" at bounding box center [282, 253] width 333 height 67
drag, startPoint x: 216, startPoint y: 164, endPoint x: 378, endPoint y: 198, distance: 165.4
click at [378, 198] on li "Pass the Event Key to the Inngest constructor as the eventKey option:" at bounding box center [288, 203] width 322 height 12
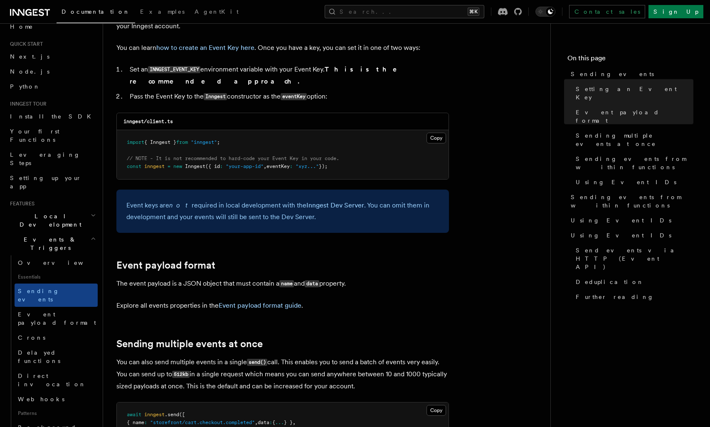
scroll to position [688, 0]
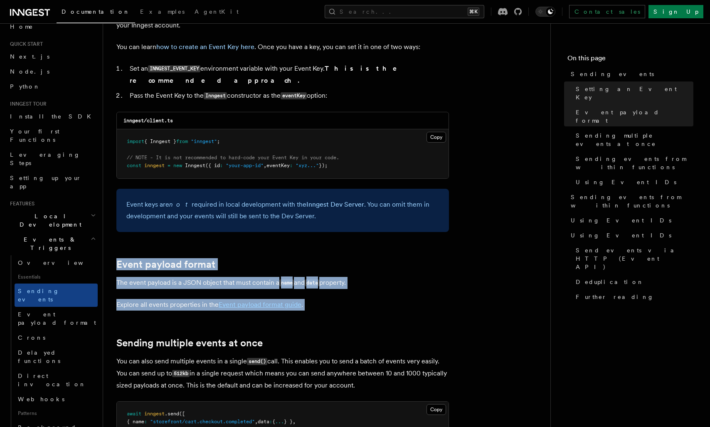
drag, startPoint x: 170, startPoint y: 240, endPoint x: 343, endPoint y: 306, distance: 185.0
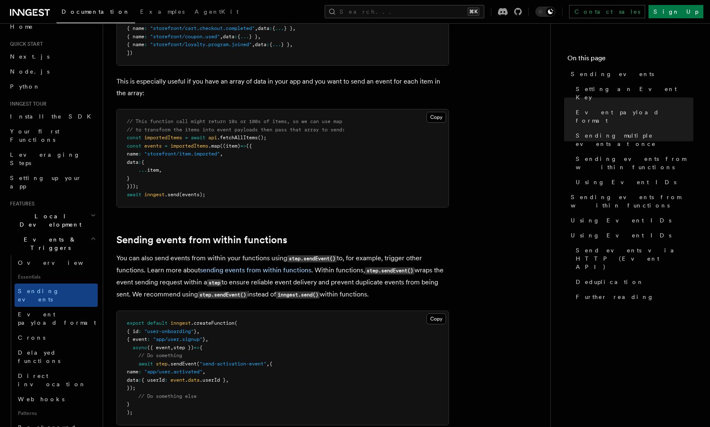
scroll to position [1098, 0]
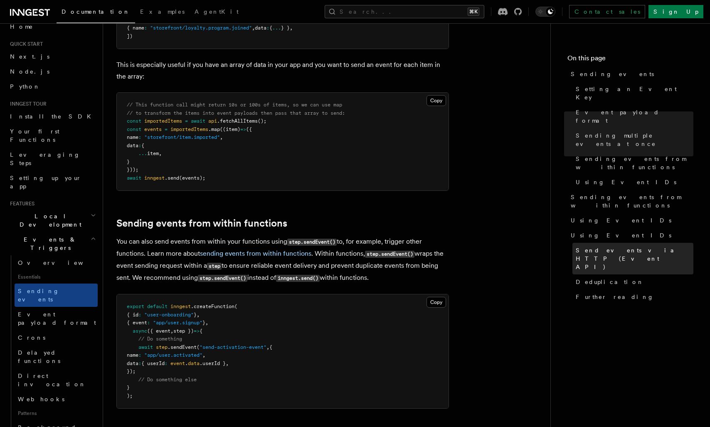
click at [594, 246] on span "Send events via HTTP (Event API)" at bounding box center [635, 258] width 118 height 25
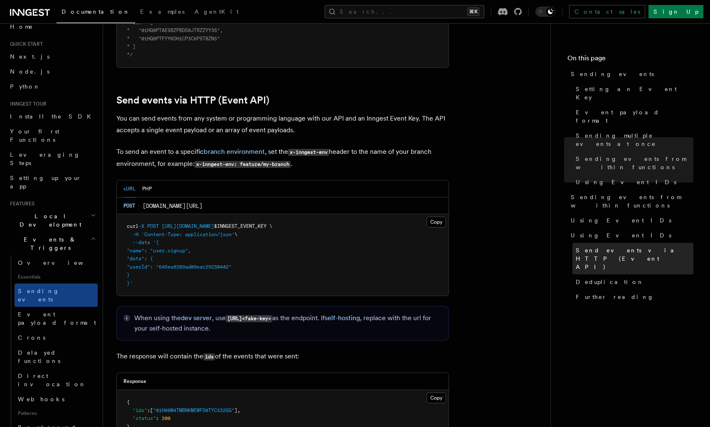
scroll to position [1722, 0]
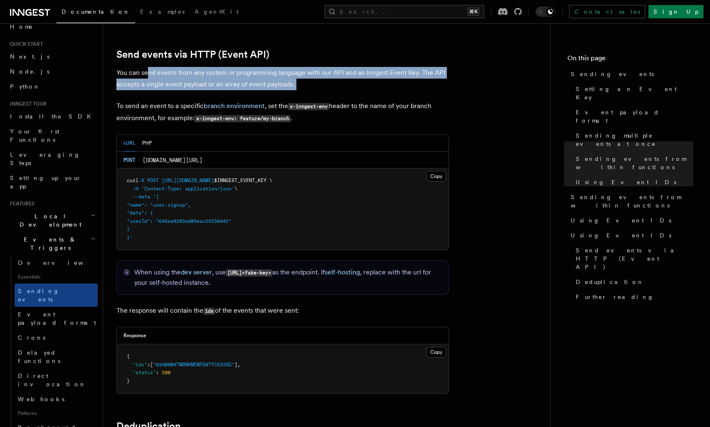
click at [328, 81] on p "You can send events from any system or programming language with our API and an…" at bounding box center [282, 78] width 333 height 23
drag, startPoint x: 328, startPoint y: 81, endPoint x: 118, endPoint y: 59, distance: 211.5
click at [118, 67] on p "You can send events from any system or programming language with our API and an…" at bounding box center [282, 78] width 333 height 23
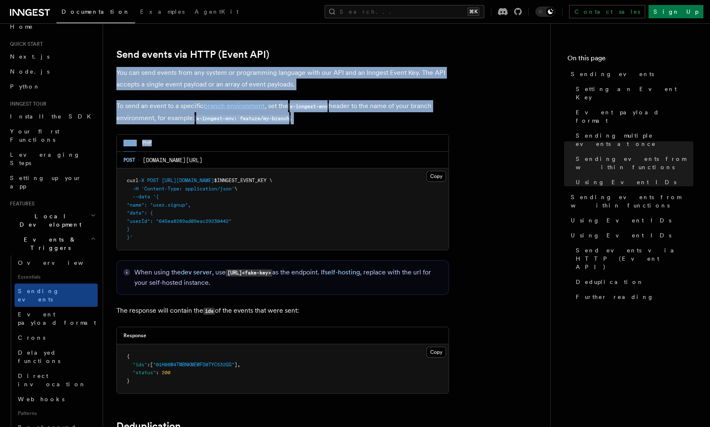
drag, startPoint x: 118, startPoint y: 59, endPoint x: 340, endPoint y: 118, distance: 229.2
drag, startPoint x: 340, startPoint y: 118, endPoint x: 126, endPoint y: 60, distance: 221.8
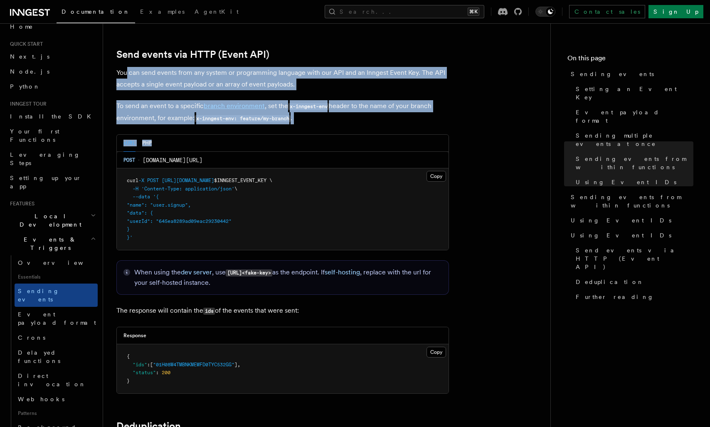
click at [126, 67] on p "You can send events from any system or programming language with our API and an…" at bounding box center [282, 78] width 333 height 23
click at [302, 112] on p "To send an event to a specific branch environment , set the x-inngest-env heade…" at bounding box center [282, 112] width 333 height 24
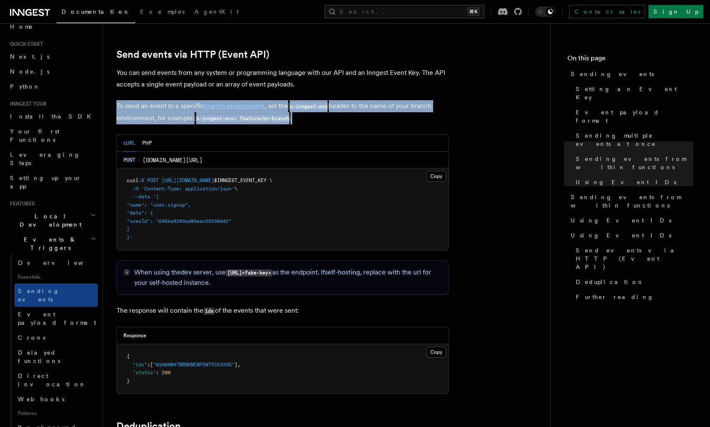
drag, startPoint x: 316, startPoint y: 113, endPoint x: 314, endPoint y: 86, distance: 27.1
click at [333, 115] on p "To send an event to a specific branch environment , set the x-inngest-env heade…" at bounding box center [282, 112] width 333 height 24
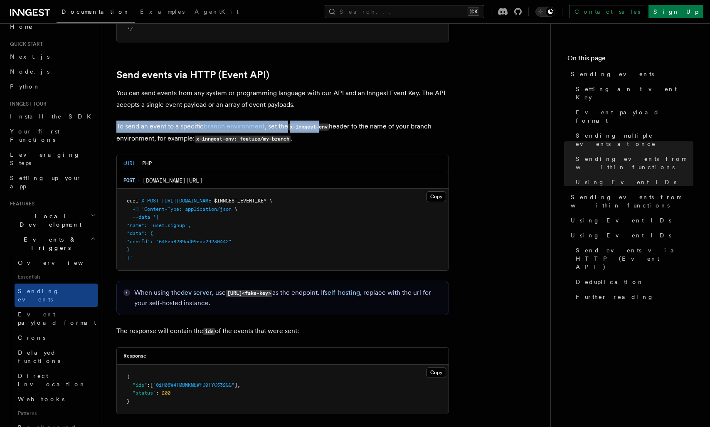
scroll to position [1681, 0]
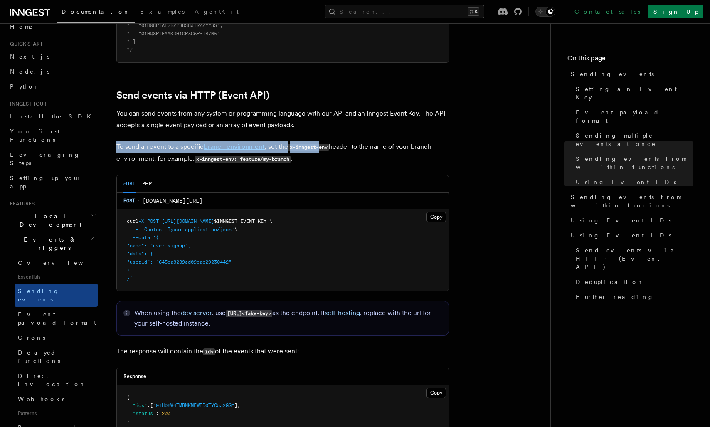
drag, startPoint x: 155, startPoint y: 276, endPoint x: 127, endPoint y: 208, distance: 73.6
click at [127, 209] on pre "curl -X POST [URL][DOMAIN_NAME] $INNGEST_EVENT_KEY \ -H 'Content-Type: applicat…" at bounding box center [283, 249] width 332 height 81
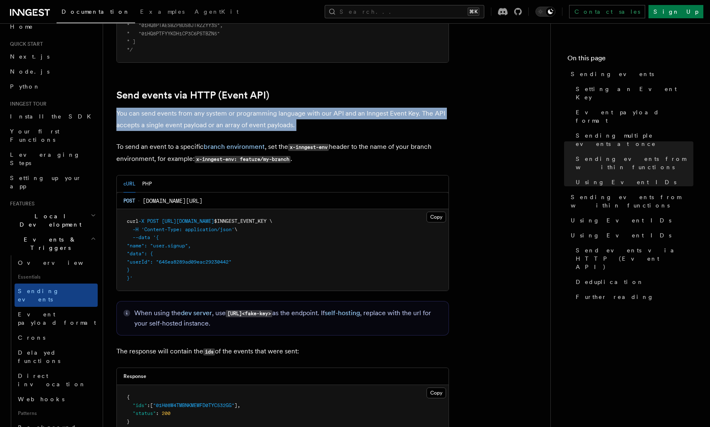
drag, startPoint x: 153, startPoint y: 97, endPoint x: 305, endPoint y: 122, distance: 154.6
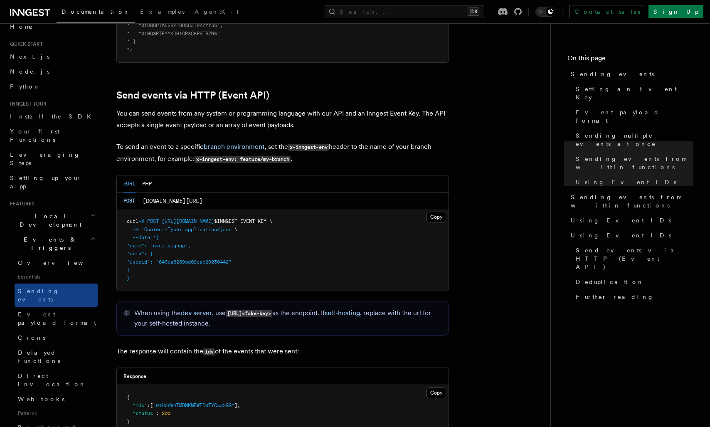
drag, startPoint x: 287, startPoint y: 323, endPoint x: 322, endPoint y: 328, distance: 35.3
drag, startPoint x: 148, startPoint y: 205, endPoint x: 252, endPoint y: 280, distance: 127.7
click at [252, 280] on pre "curl -X POST [URL][DOMAIN_NAME] $INNGEST_EVENT_KEY \ -H 'Content-Type: applicat…" at bounding box center [283, 249] width 332 height 81
copy code "curl -X POST [URL][DOMAIN_NAME] $INNGEST_EVENT_KEY \ -H 'Content-Type: applicat…"
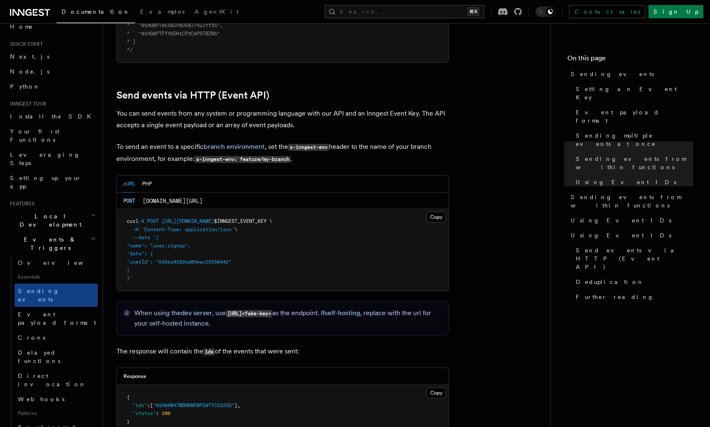
click at [312, 241] on pre "curl -X POST [URL][DOMAIN_NAME] $INNGEST_EVENT_KEY \ -H 'Content-Type: applicat…" at bounding box center [283, 249] width 332 height 81
click at [439, 212] on button "Copy Copied" at bounding box center [437, 217] width 20 height 11
